Goal: Task Accomplishment & Management: Use online tool/utility

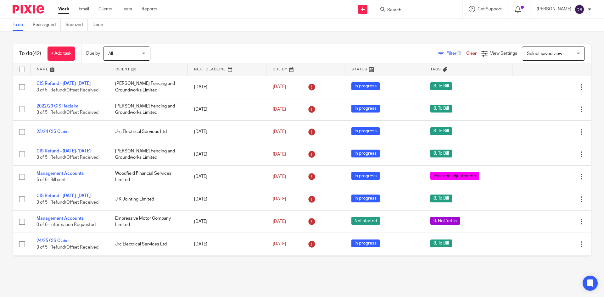
click at [42, 69] on link at bounding box center [70, 69] width 78 height 13
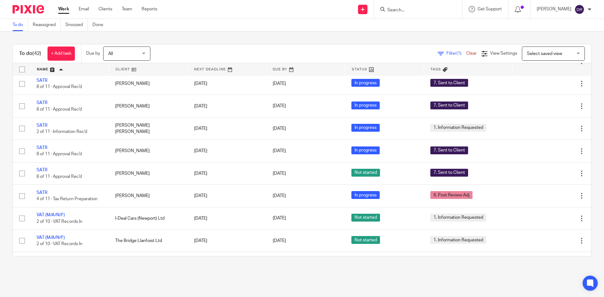
scroll to position [780, 0]
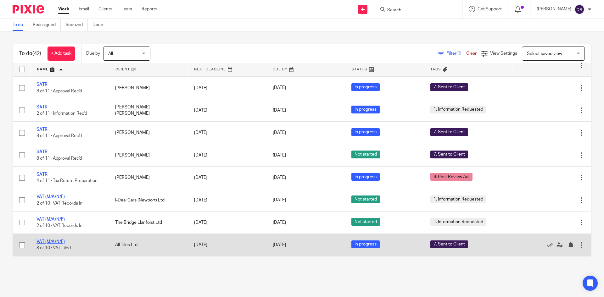
click at [51, 242] on link "VAT (M/A/N/F)" at bounding box center [50, 242] width 28 height 4
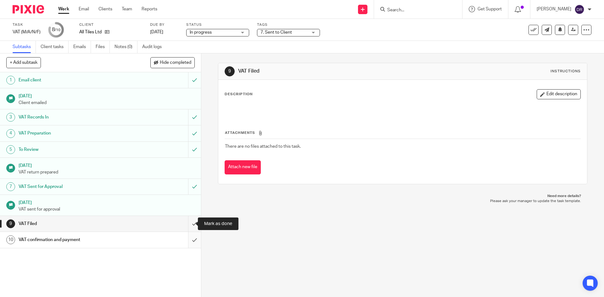
drag, startPoint x: 190, startPoint y: 226, endPoint x: 190, endPoint y: 237, distance: 11.3
click at [190, 229] on input "submit" at bounding box center [100, 224] width 201 height 16
click at [190, 242] on input "submit" at bounding box center [100, 240] width 201 height 16
click at [182, 227] on link "9 VAT Filed" at bounding box center [94, 224] width 188 height 16
click at [33, 5] on div at bounding box center [26, 9] width 52 height 19
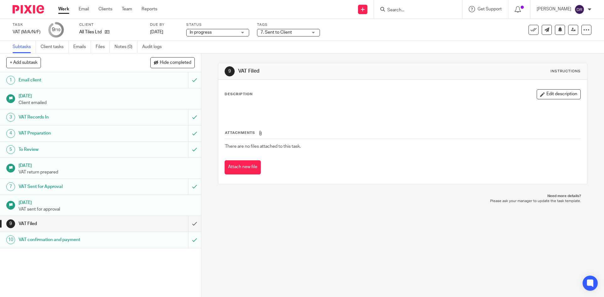
click at [30, 7] on img at bounding box center [28, 9] width 31 height 8
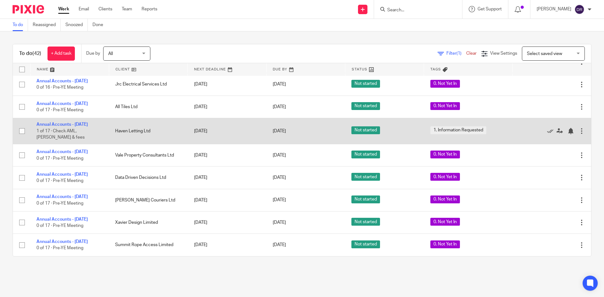
scroll to position [780, 0]
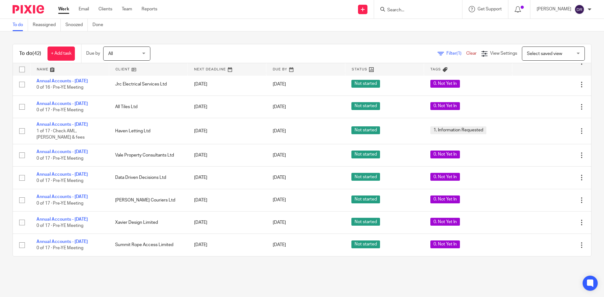
click at [43, 66] on link at bounding box center [70, 69] width 78 height 13
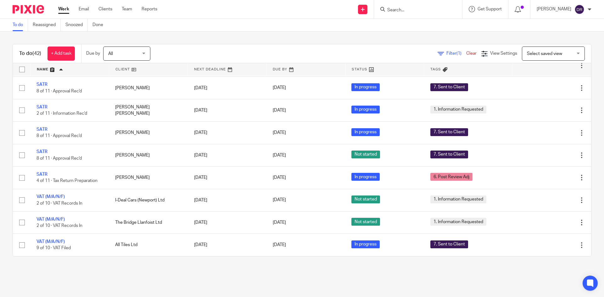
scroll to position [780, 0]
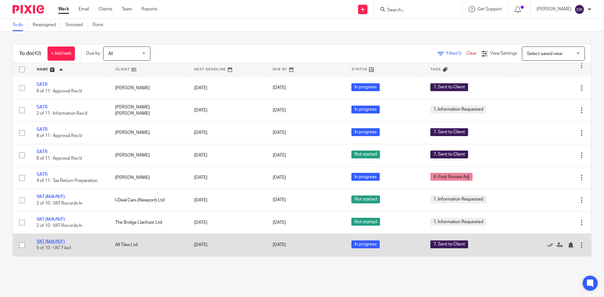
click at [53, 242] on link "VAT (M/A/N/F)" at bounding box center [50, 242] width 28 height 4
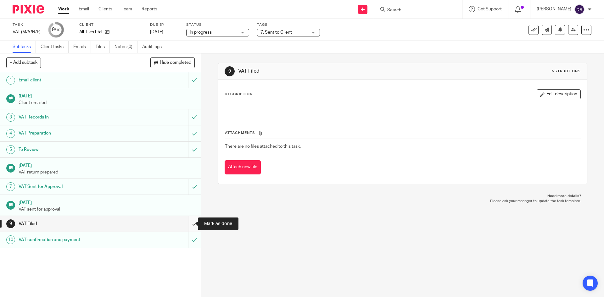
click at [185, 225] on input "submit" at bounding box center [100, 224] width 201 height 16
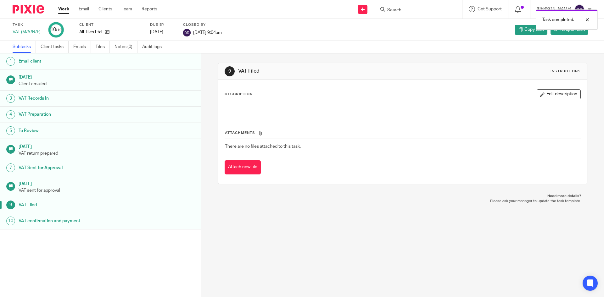
click at [33, 6] on img at bounding box center [28, 9] width 31 height 8
